Goal: Task Accomplishment & Management: Use online tool/utility

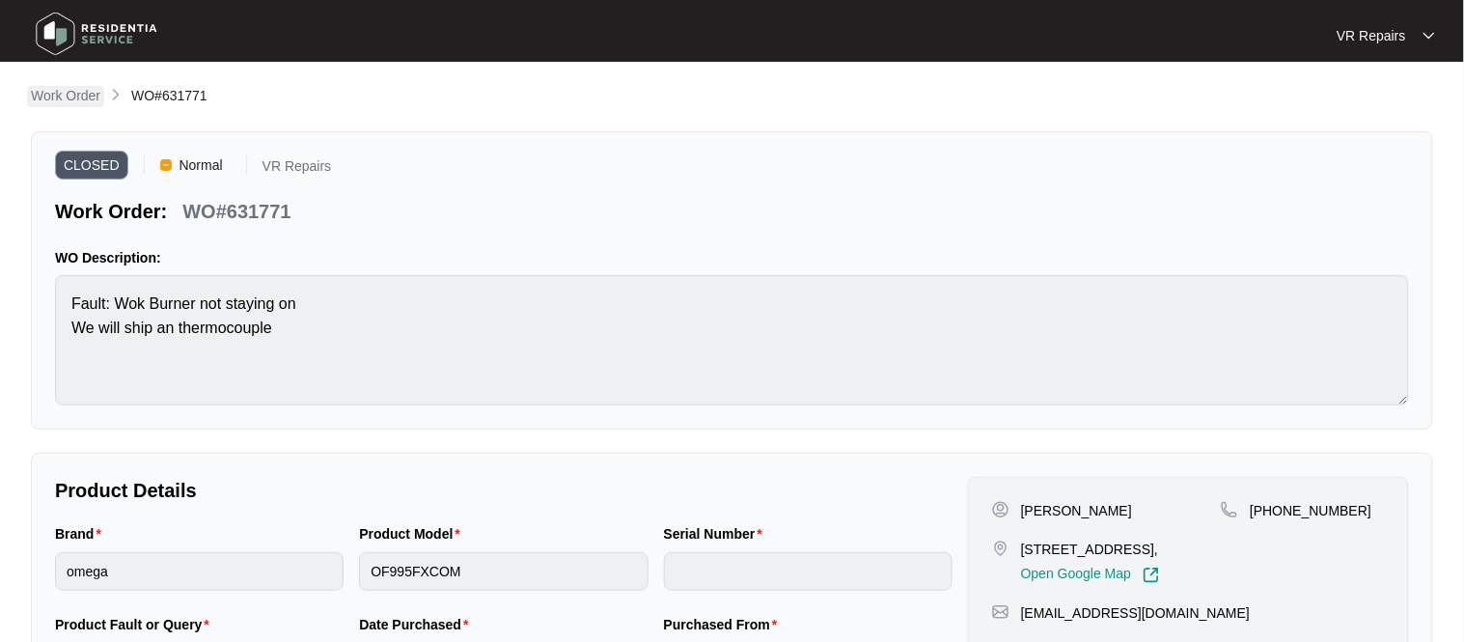
click at [53, 93] on p "Work Order" at bounding box center [65, 95] width 69 height 19
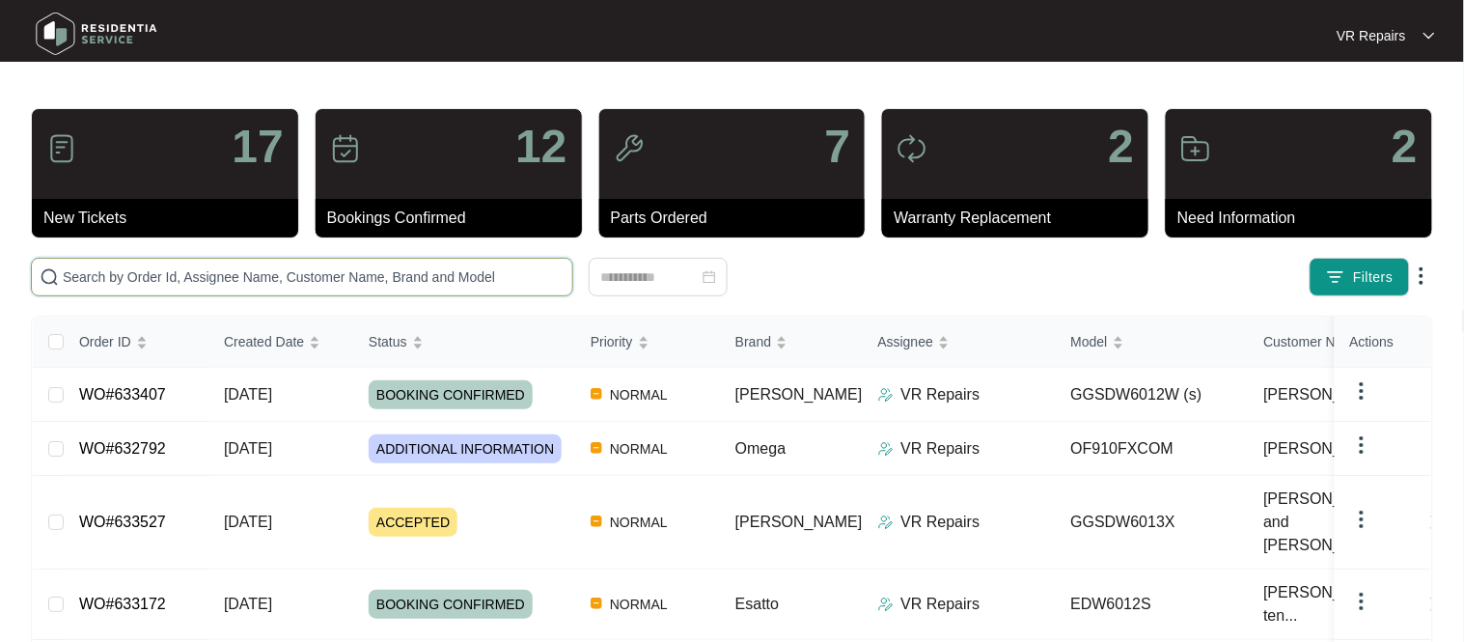
click at [191, 287] on input "text" at bounding box center [314, 276] width 502 height 21
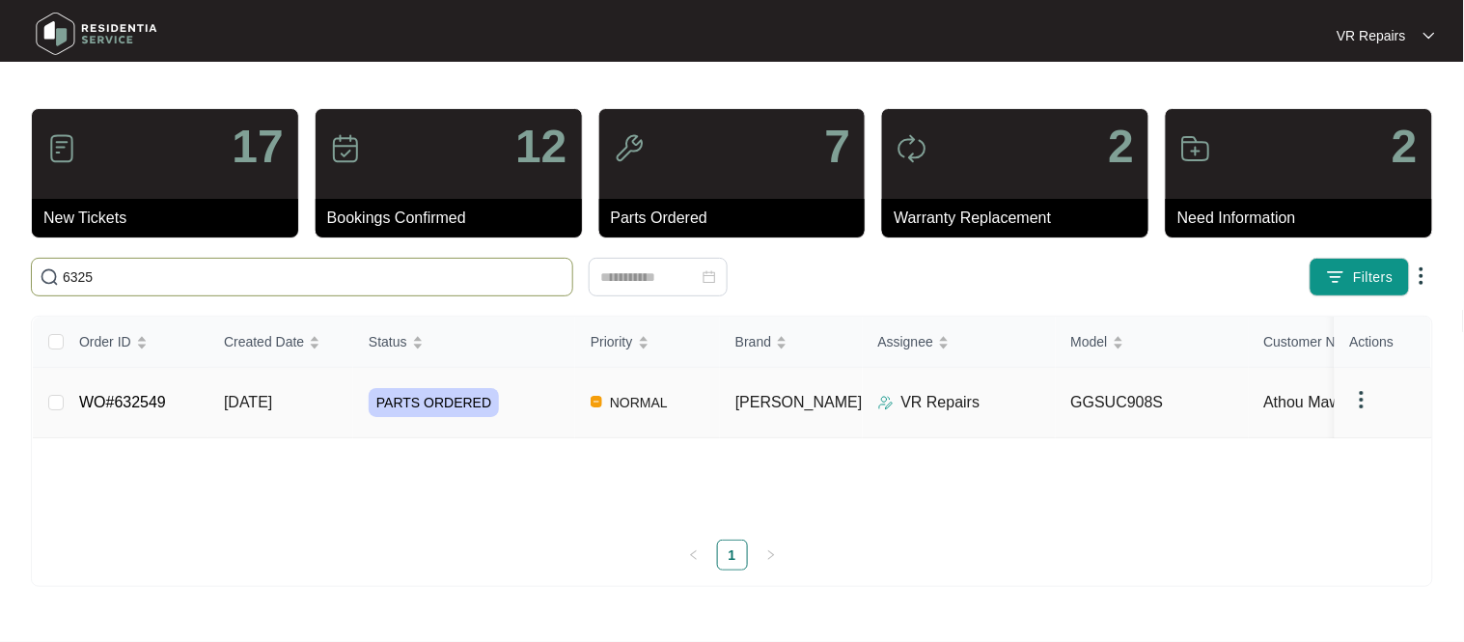
type input "6325"
click at [184, 401] on td "WO#632549" at bounding box center [136, 403] width 145 height 70
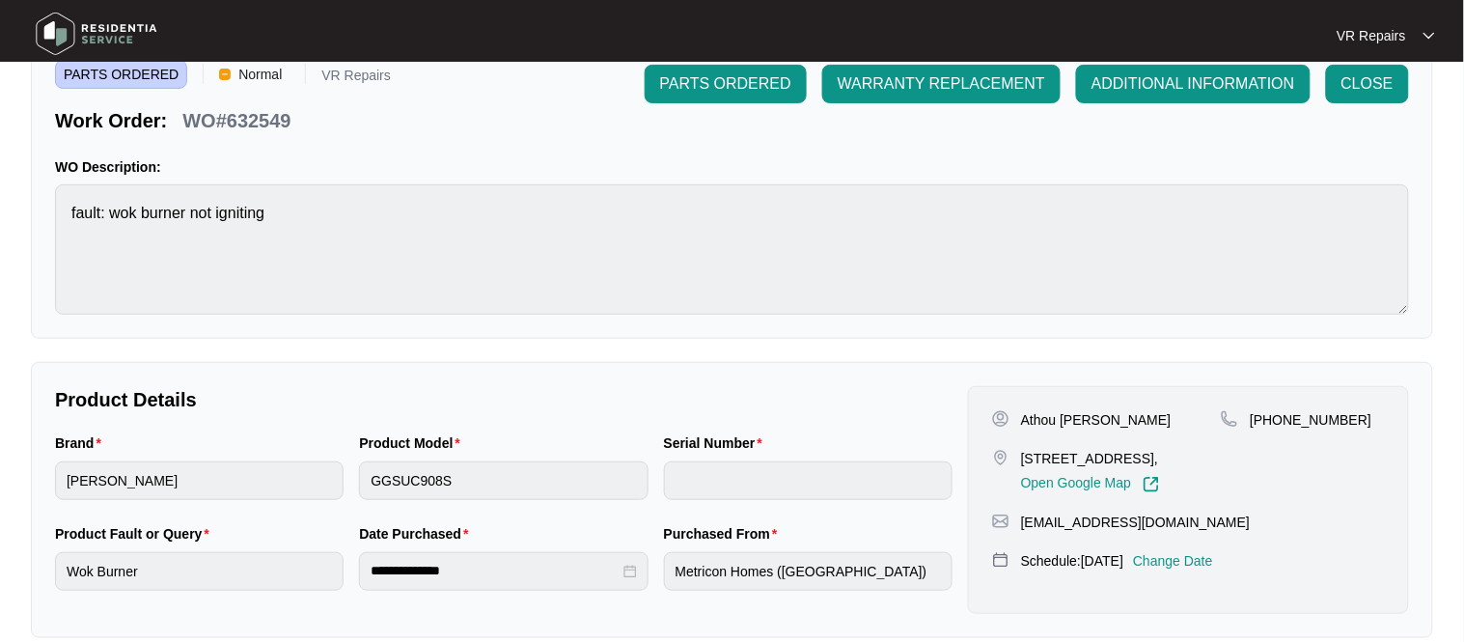
scroll to position [101, 0]
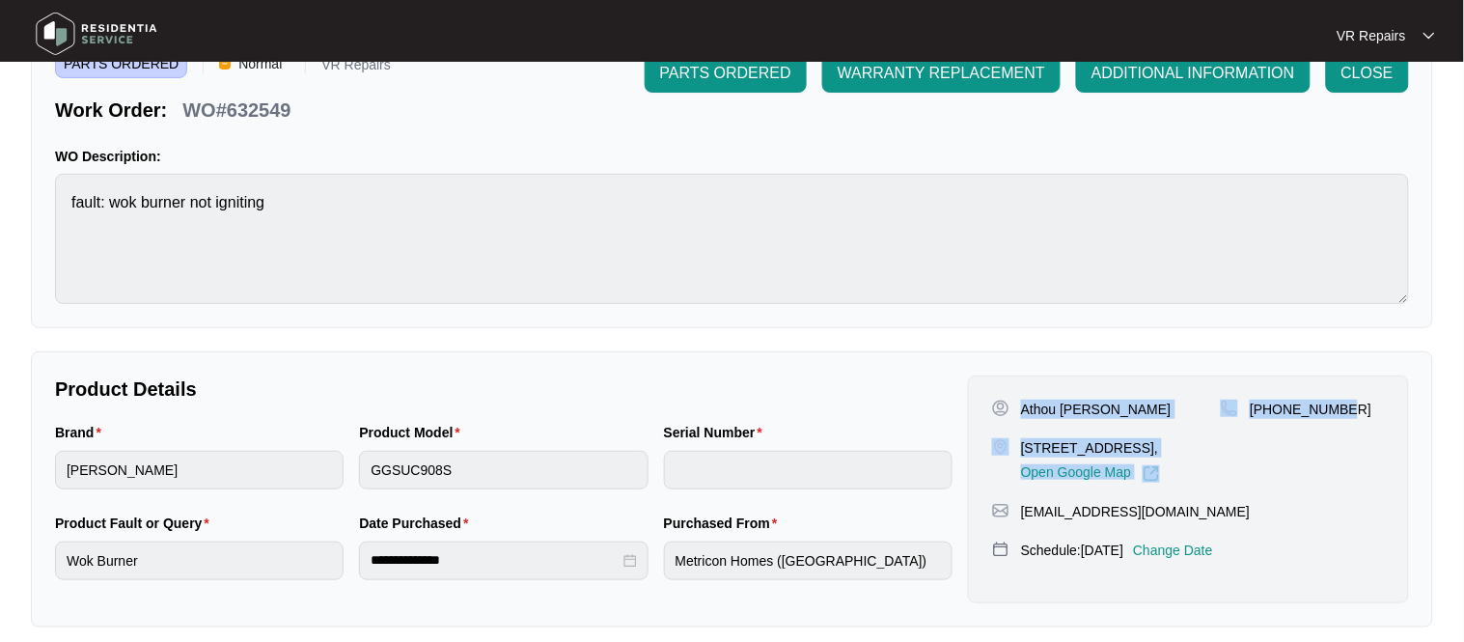
drag, startPoint x: 1022, startPoint y: 410, endPoint x: 1363, endPoint y: 421, distance: 340.9
click at [1370, 424] on div "Athou [PERSON_NAME][GEOGRAPHIC_DATA][STREET_ADDRESS], Open Google Map [PHONE_NU…" at bounding box center [1188, 441] width 393 height 83
copy div "Athou [PERSON_NAME][GEOGRAPHIC_DATA][STREET_ADDRESS], Open Google Map [PHONE_NU…"
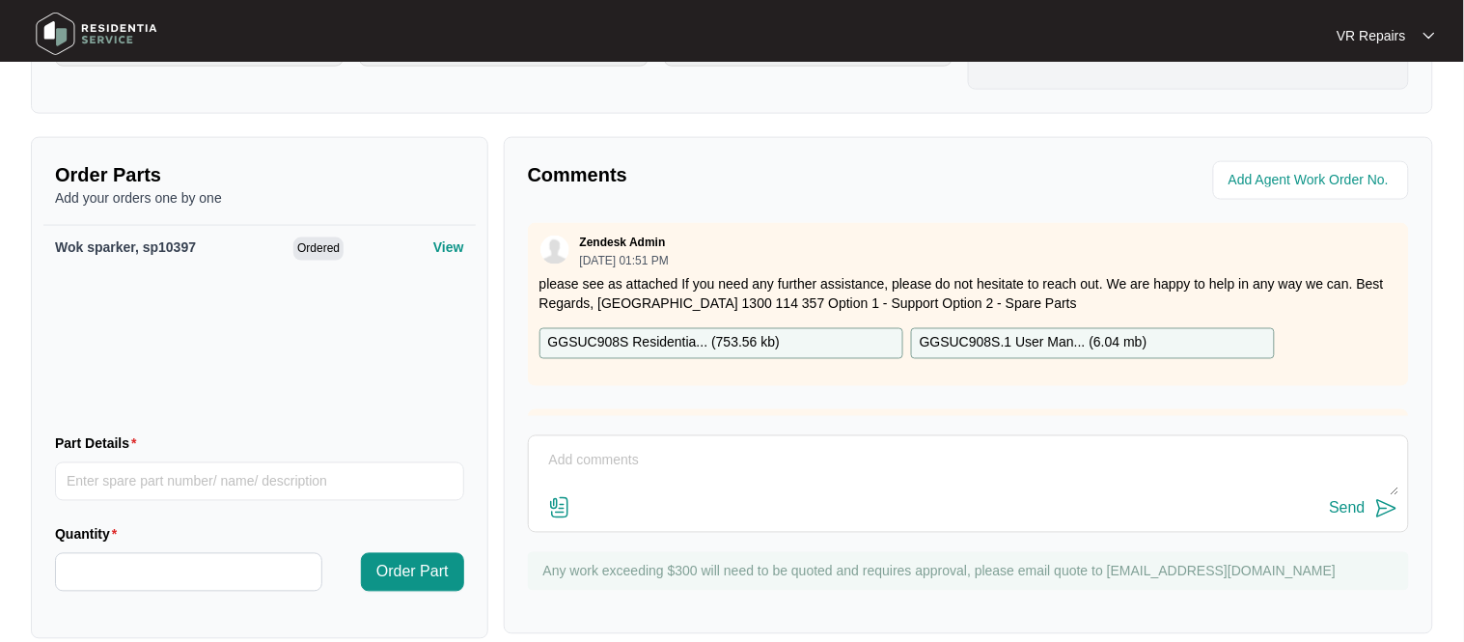
scroll to position [643, 0]
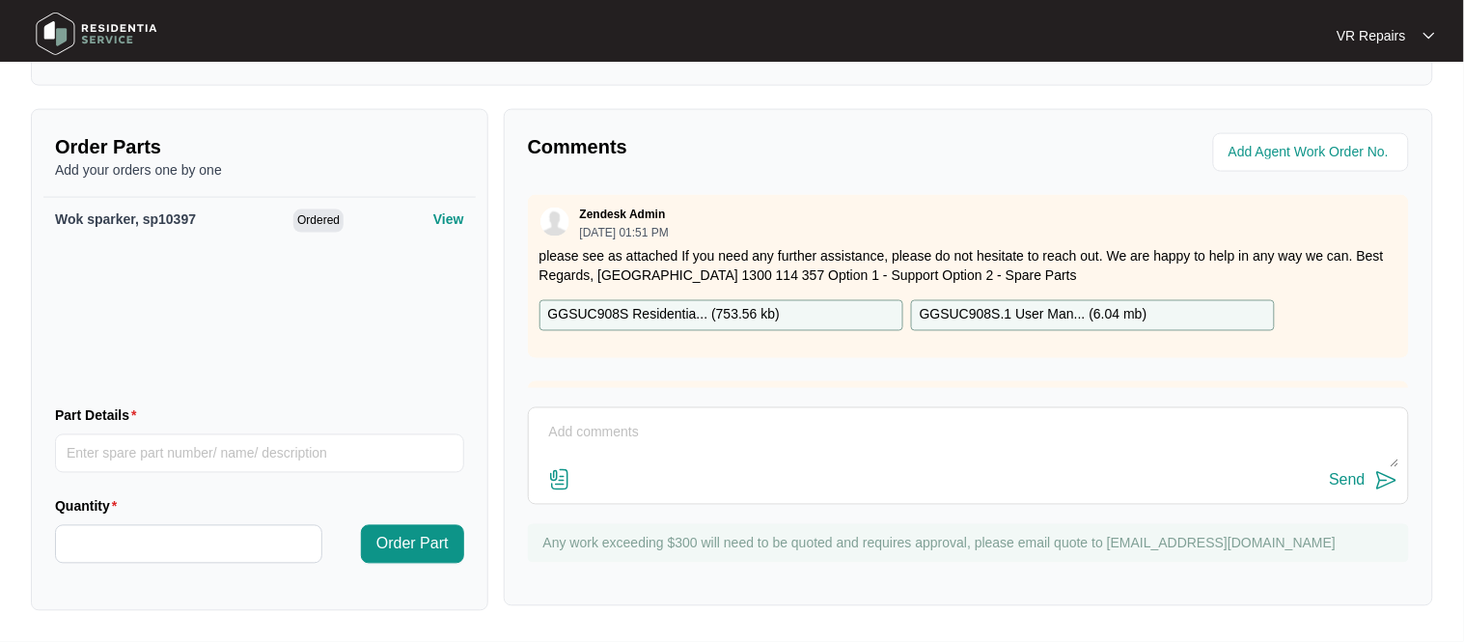
click at [624, 429] on textarea at bounding box center [969, 443] width 860 height 50
paste textarea "Replaced faulty wok sparker"
type textarea "Replaced faulty wok sparker, refer to invoice number 2401"
click at [1350, 479] on div "Send" at bounding box center [1348, 480] width 36 height 17
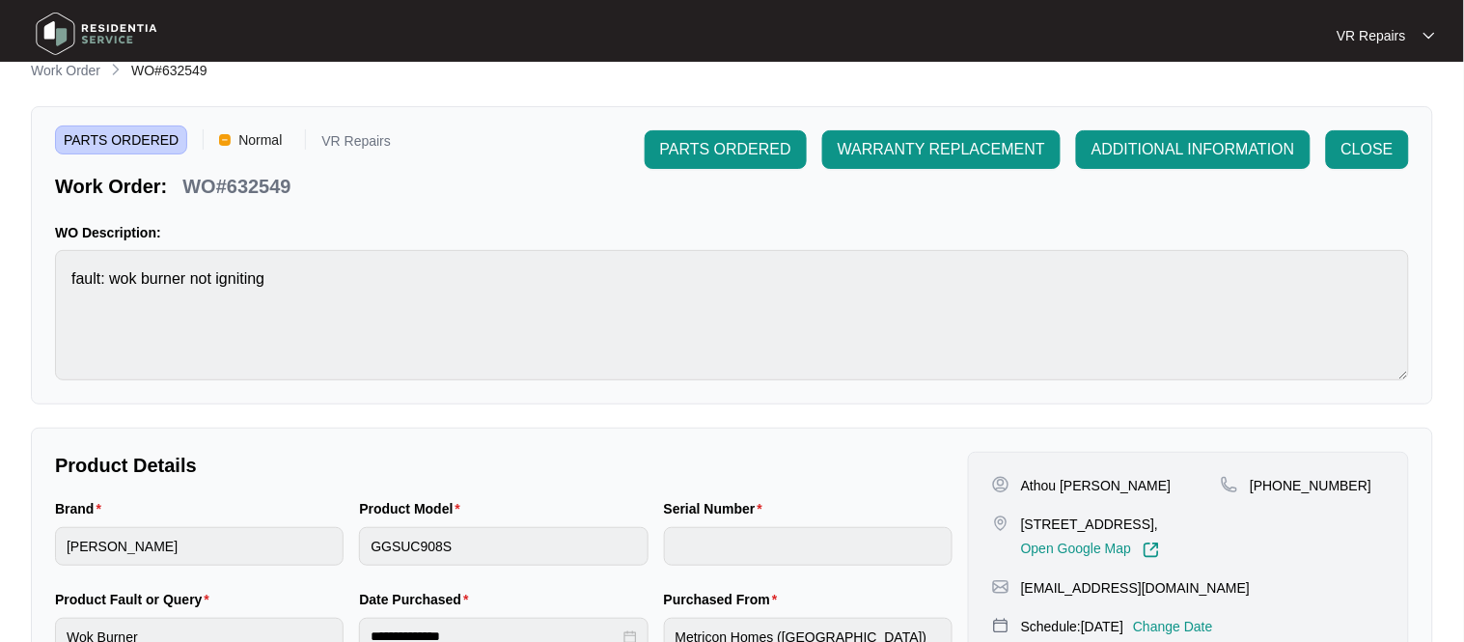
scroll to position [0, 0]
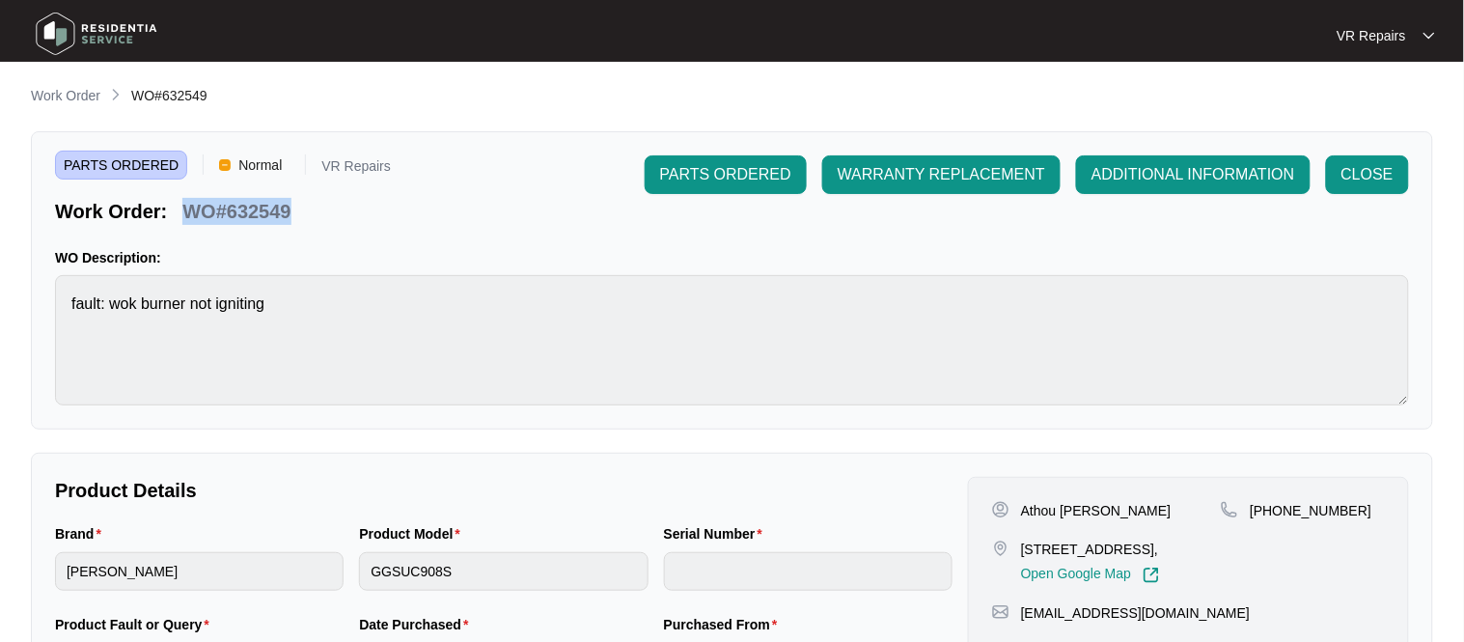
drag, startPoint x: 291, startPoint y: 212, endPoint x: 186, endPoint y: 218, distance: 105.4
click at [186, 218] on div "WO#632549" at bounding box center [237, 208] width 124 height 34
copy p "WO#632549"
click at [1370, 182] on span "CLOSE" at bounding box center [1368, 174] width 52 height 23
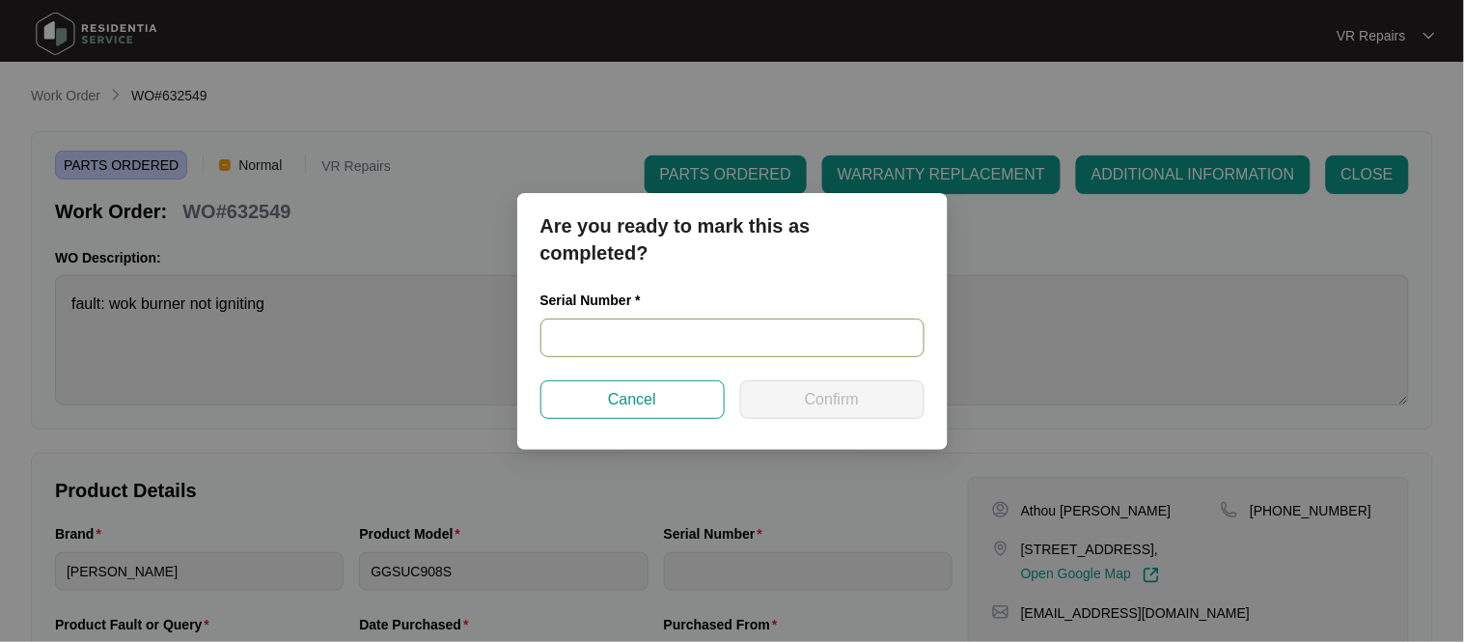
click at [624, 329] on input "text" at bounding box center [732, 337] width 384 height 39
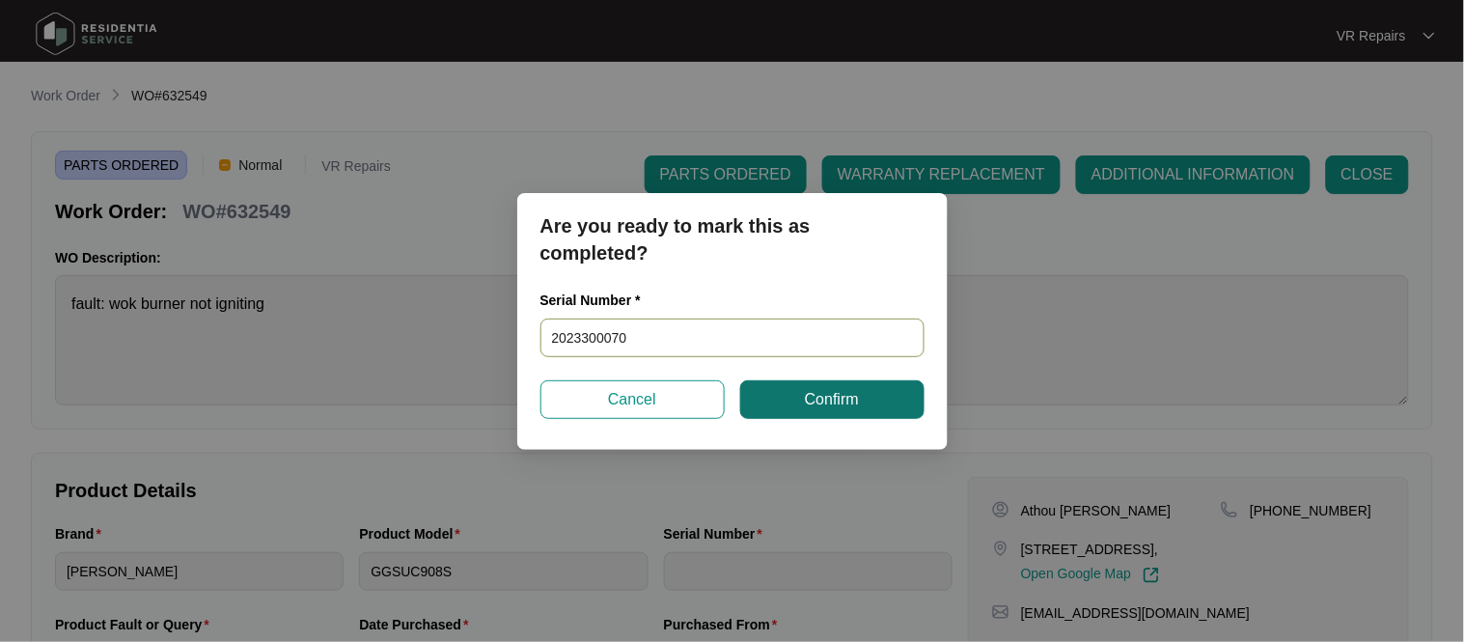
type input "2023300070"
click at [794, 389] on button "Confirm" at bounding box center [832, 399] width 184 height 39
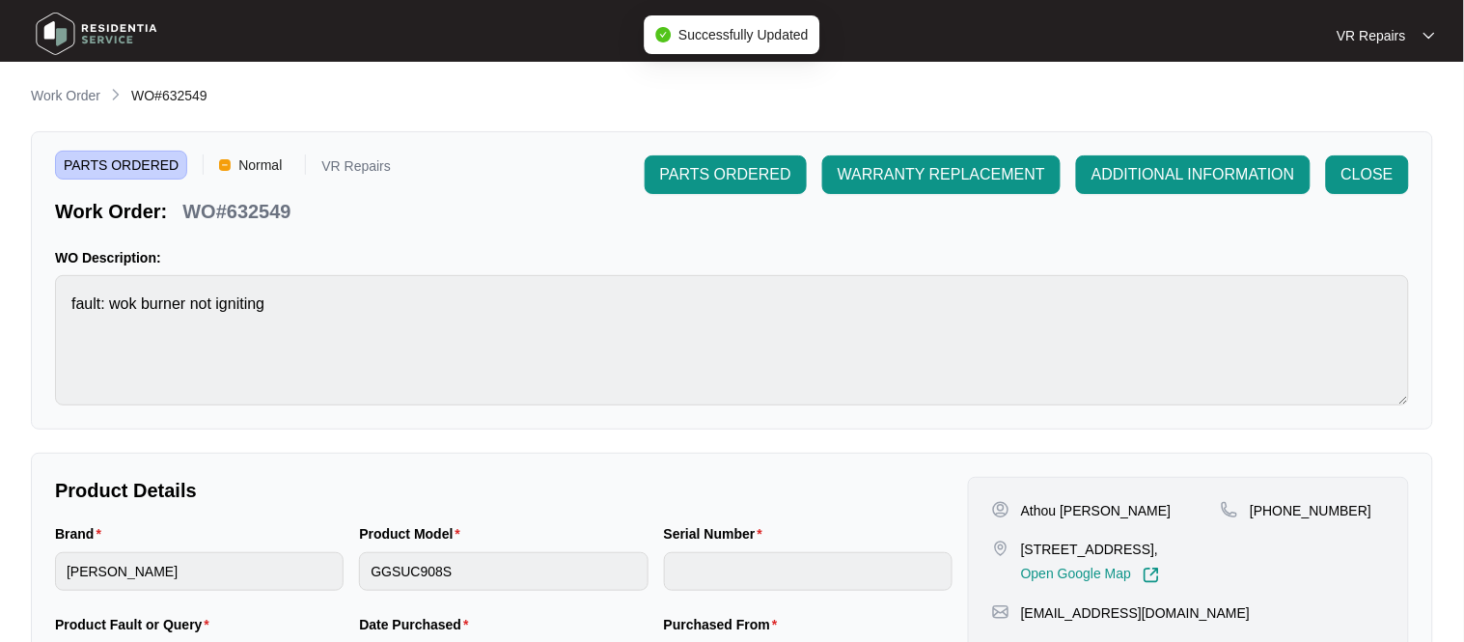
type input "2023300070"
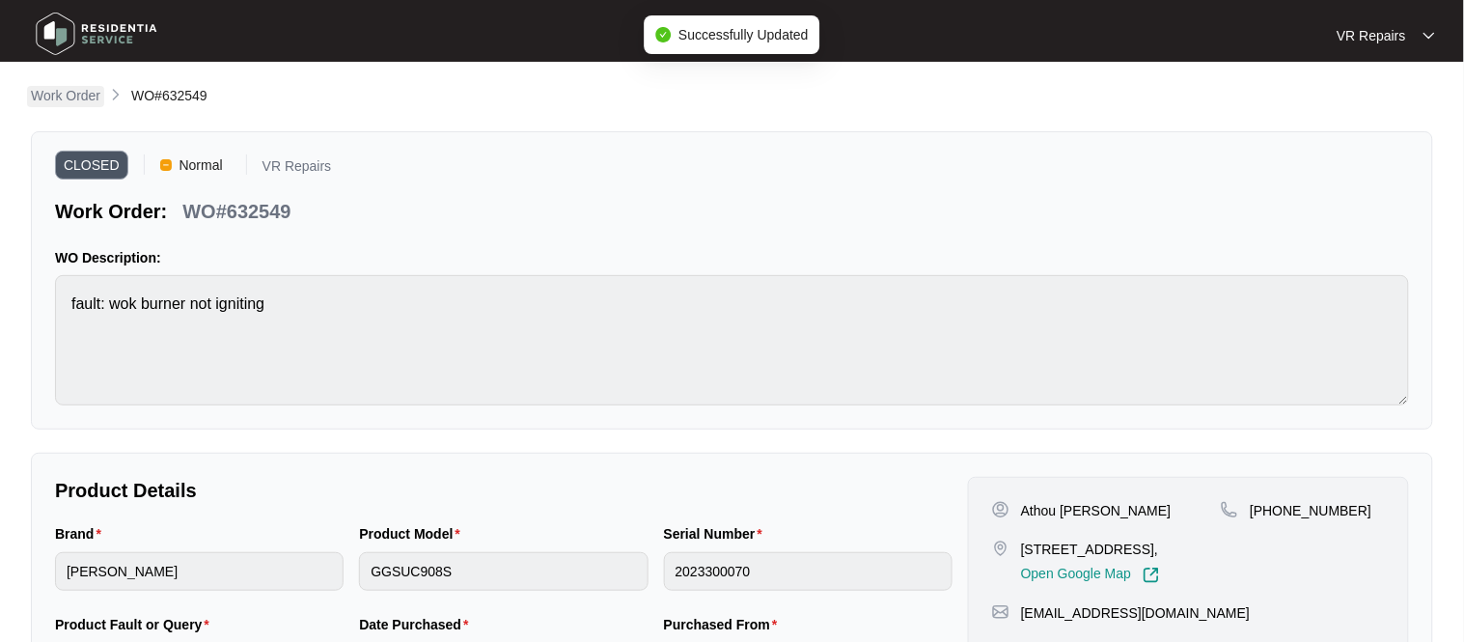
click at [65, 94] on p "Work Order" at bounding box center [65, 95] width 69 height 19
